Goal: Transaction & Acquisition: Purchase product/service

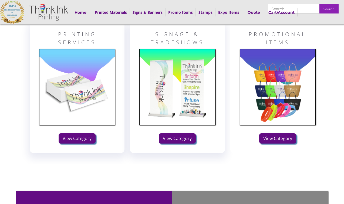
scroll to position [530, 0]
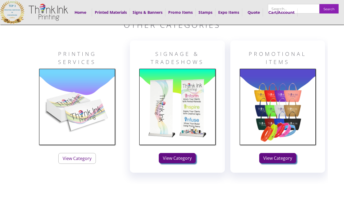
click at [76, 160] on link "View Category" at bounding box center [77, 158] width 38 height 11
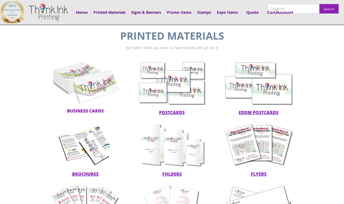
click at [178, 115] on span "postcards" at bounding box center [172, 113] width 26 height 6
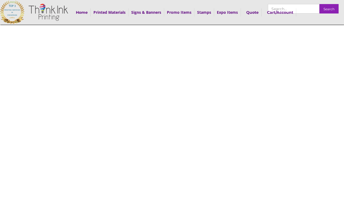
scroll to position [16, 0]
